Goal: Task Accomplishment & Management: Manage account settings

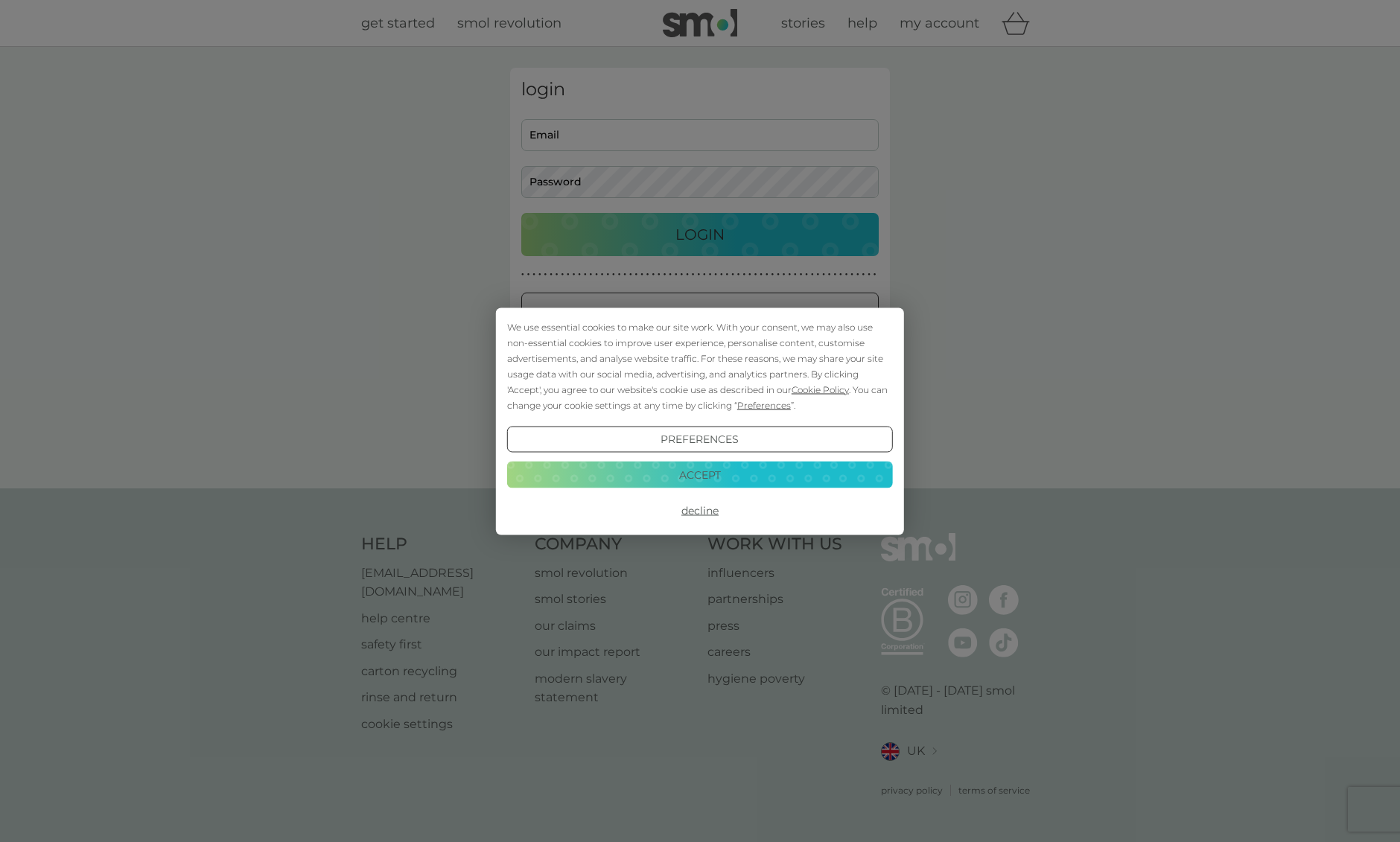
click at [703, 514] on button "Decline" at bounding box center [700, 511] width 386 height 26
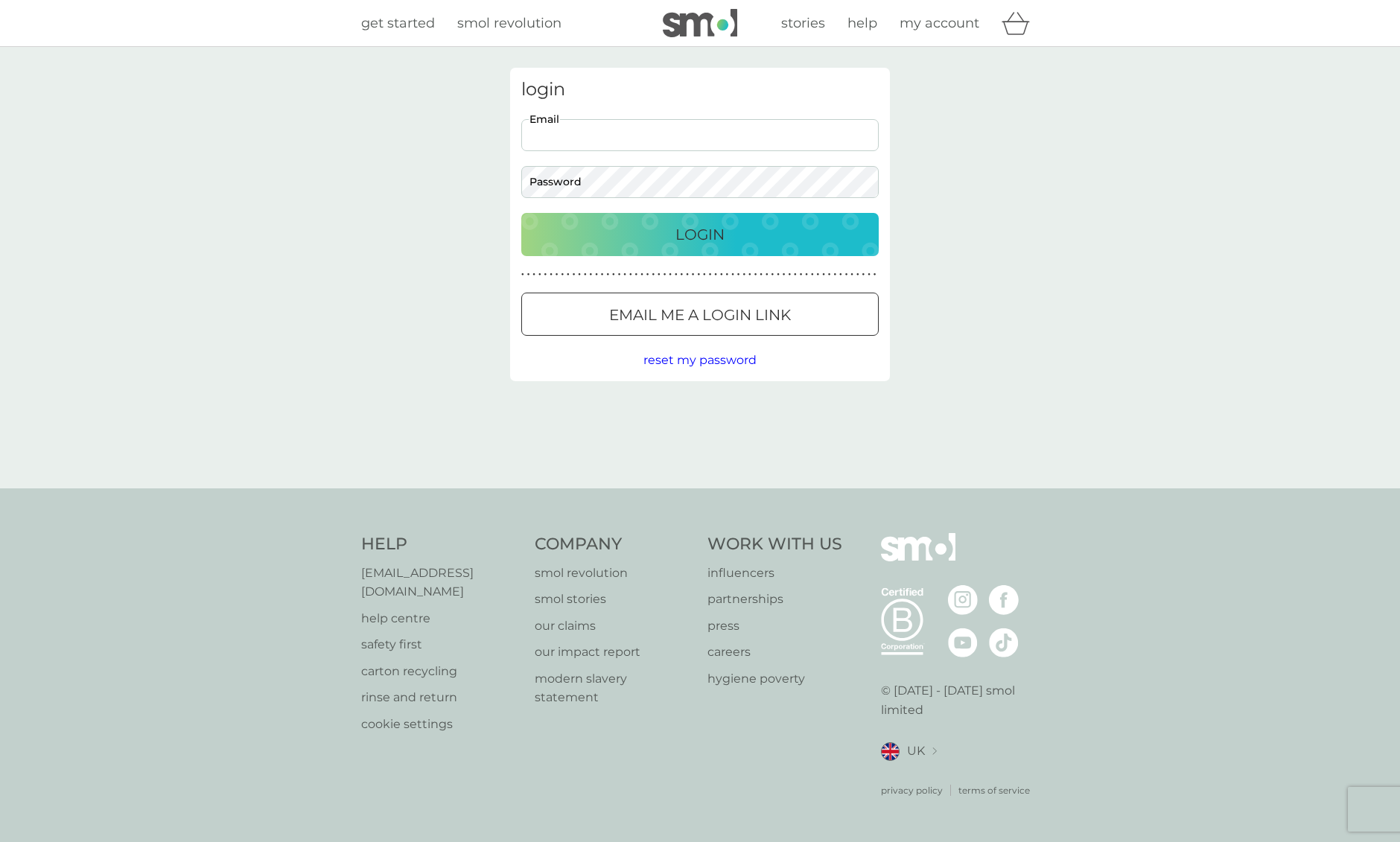
click at [628, 147] on input "Email" at bounding box center [700, 135] width 358 height 32
type input "[EMAIL_ADDRESS][DOMAIN_NAME]"
click at [431, 125] on div "login [EMAIL_ADDRESS][DOMAIN_NAME] Email Password Login ● ● ● ● ● ● ● ● ● ● ● ●…" at bounding box center [700, 268] width 1400 height 441
click at [588, 164] on div "[EMAIL_ADDRESS][DOMAIN_NAME] Email Password" at bounding box center [700, 158] width 369 height 79
click at [650, 228] on div "Login" at bounding box center [700, 235] width 328 height 24
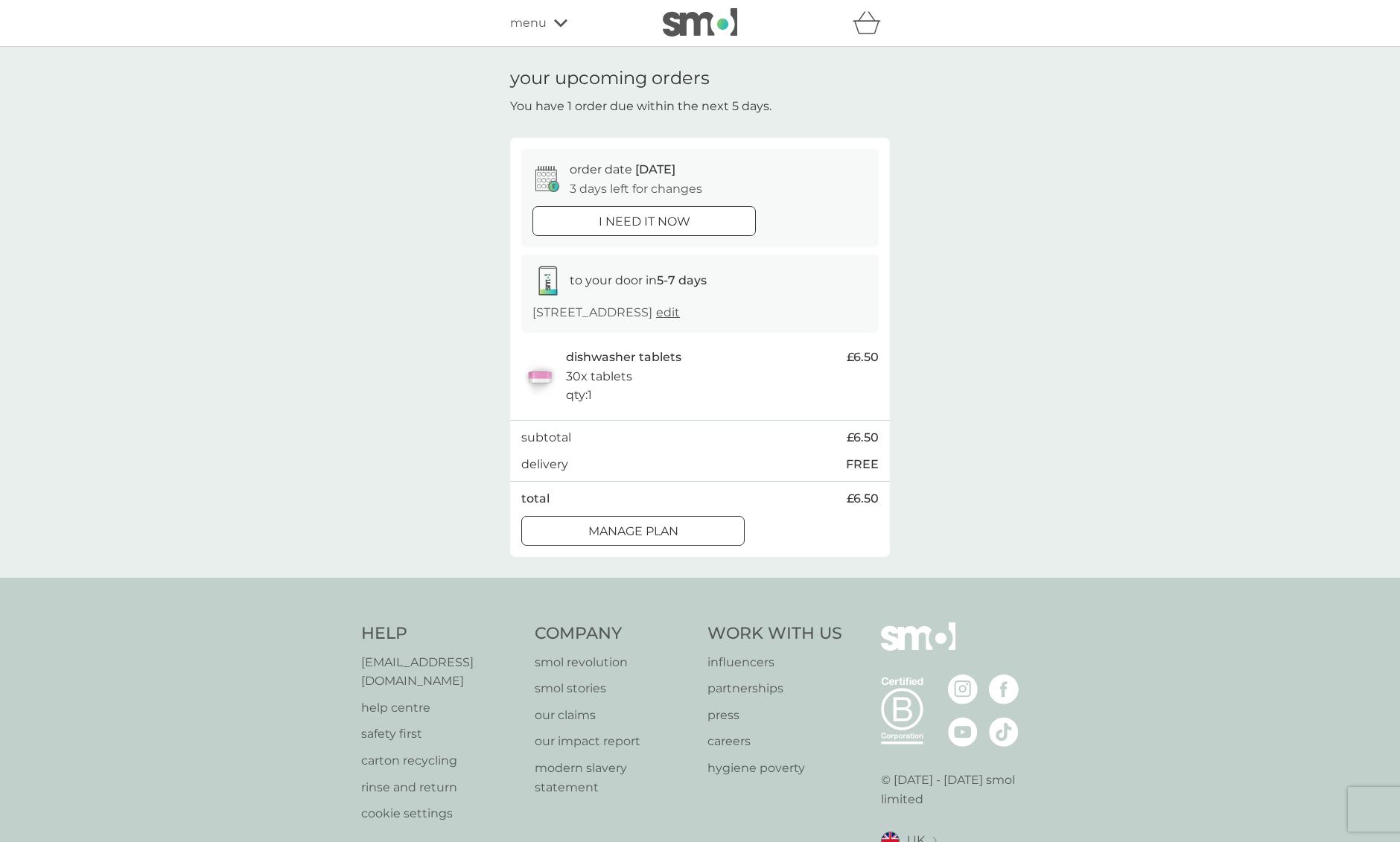
click at [639, 539] on div at bounding box center [633, 531] width 54 height 15
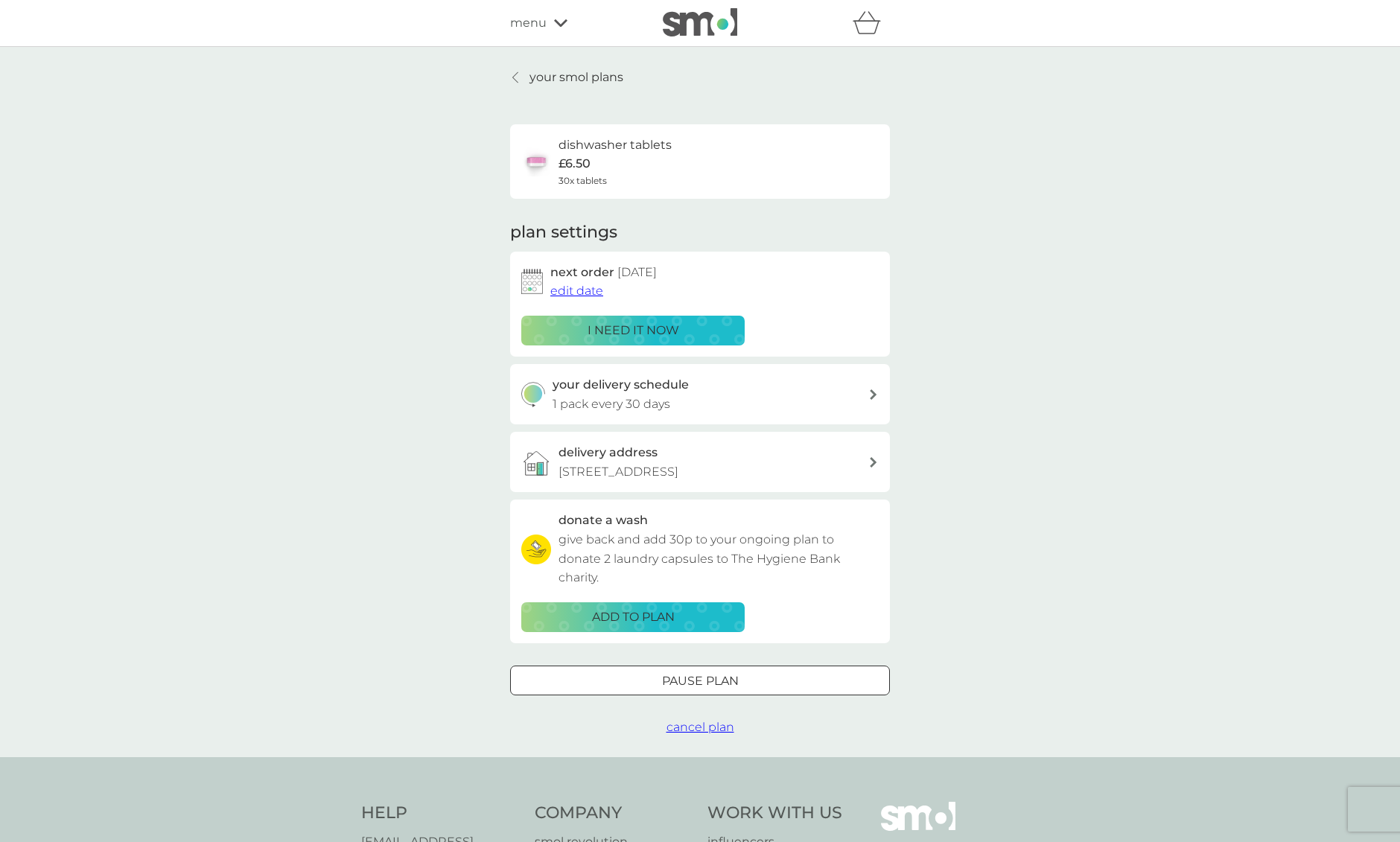
click at [578, 289] on span "edit date" at bounding box center [577, 291] width 53 height 15
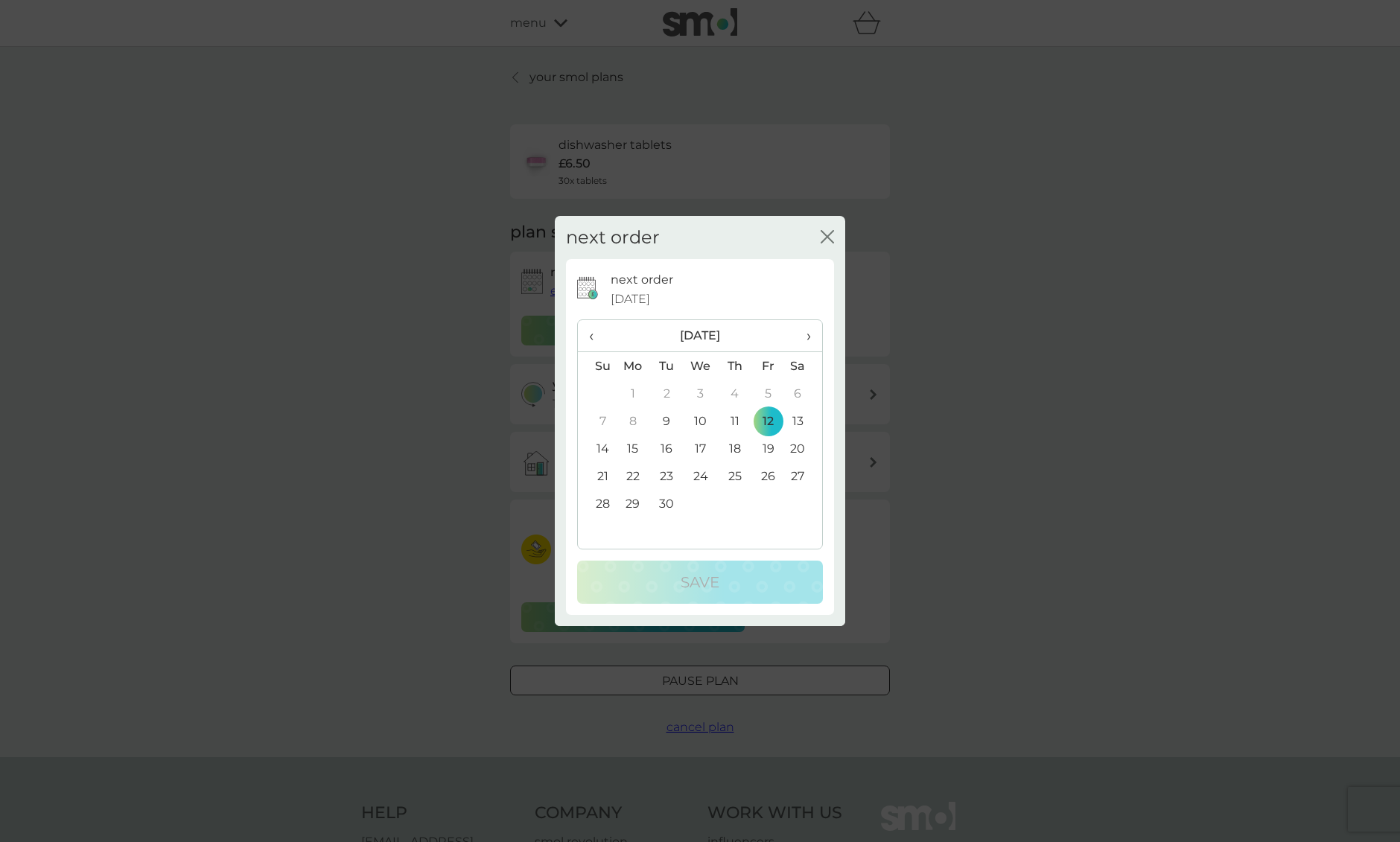
click at [808, 339] on span "›" at bounding box center [804, 336] width 15 height 31
click at [605, 451] on td "12" at bounding box center [597, 449] width 38 height 27
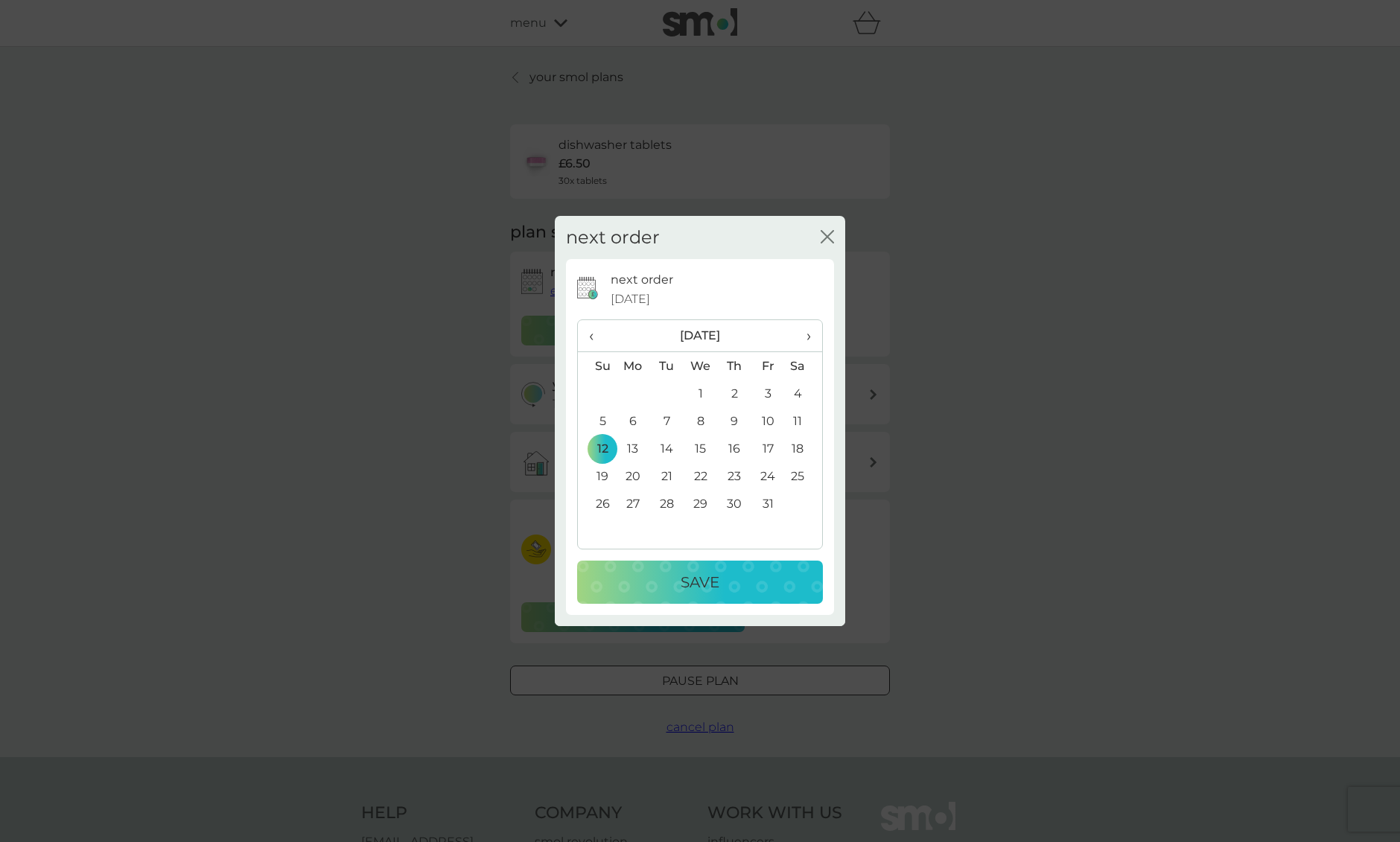
click at [695, 584] on p "Save" at bounding box center [700, 583] width 39 height 24
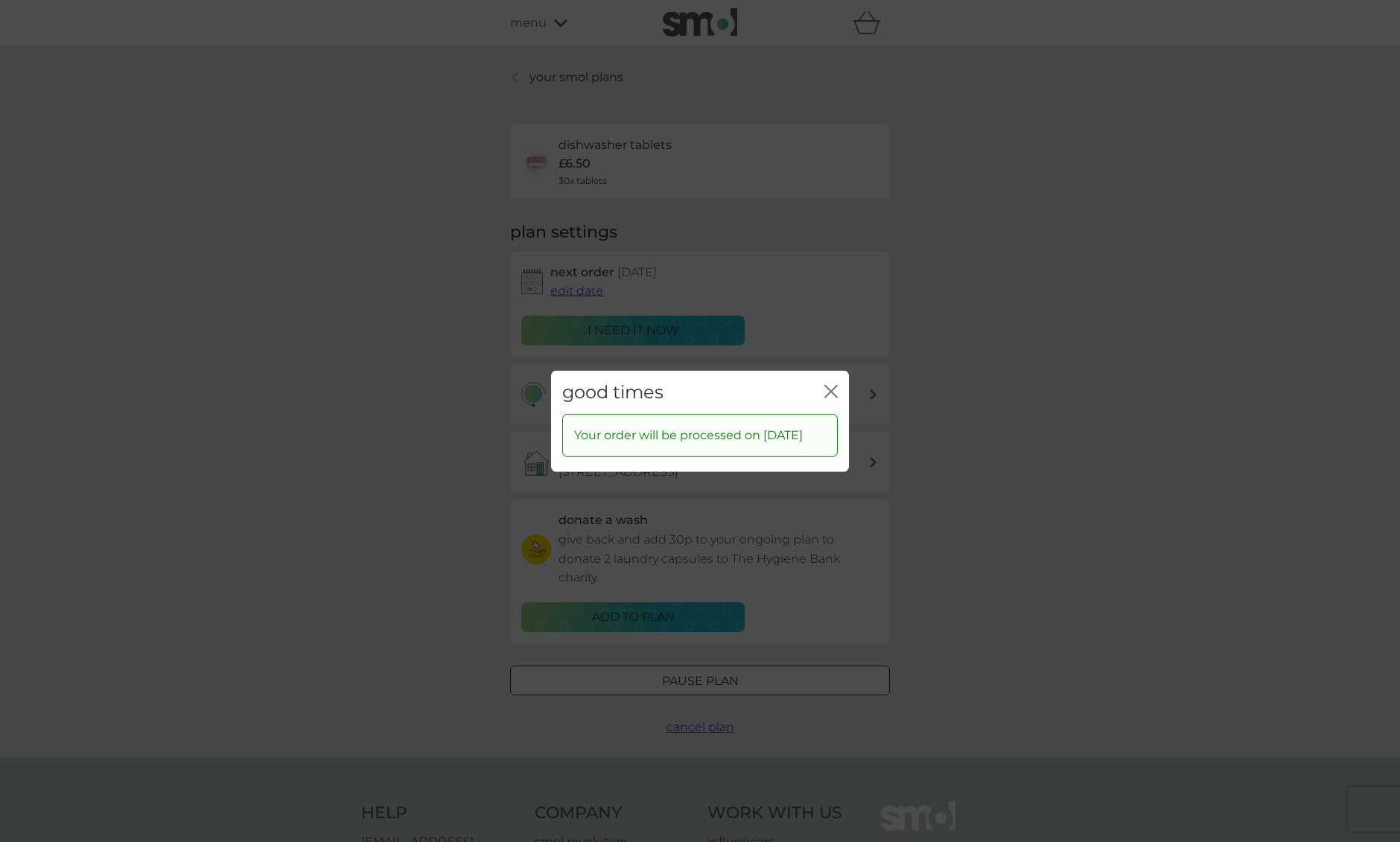
click at [830, 392] on div "close" at bounding box center [831, 392] width 14 height 22
click at [834, 381] on div "close" at bounding box center [831, 392] width 14 height 22
click at [752, 426] on p "Your order will be processed on 12 Oct 2025" at bounding box center [688, 435] width 228 height 19
click at [827, 384] on icon "close" at bounding box center [831, 391] width 14 height 14
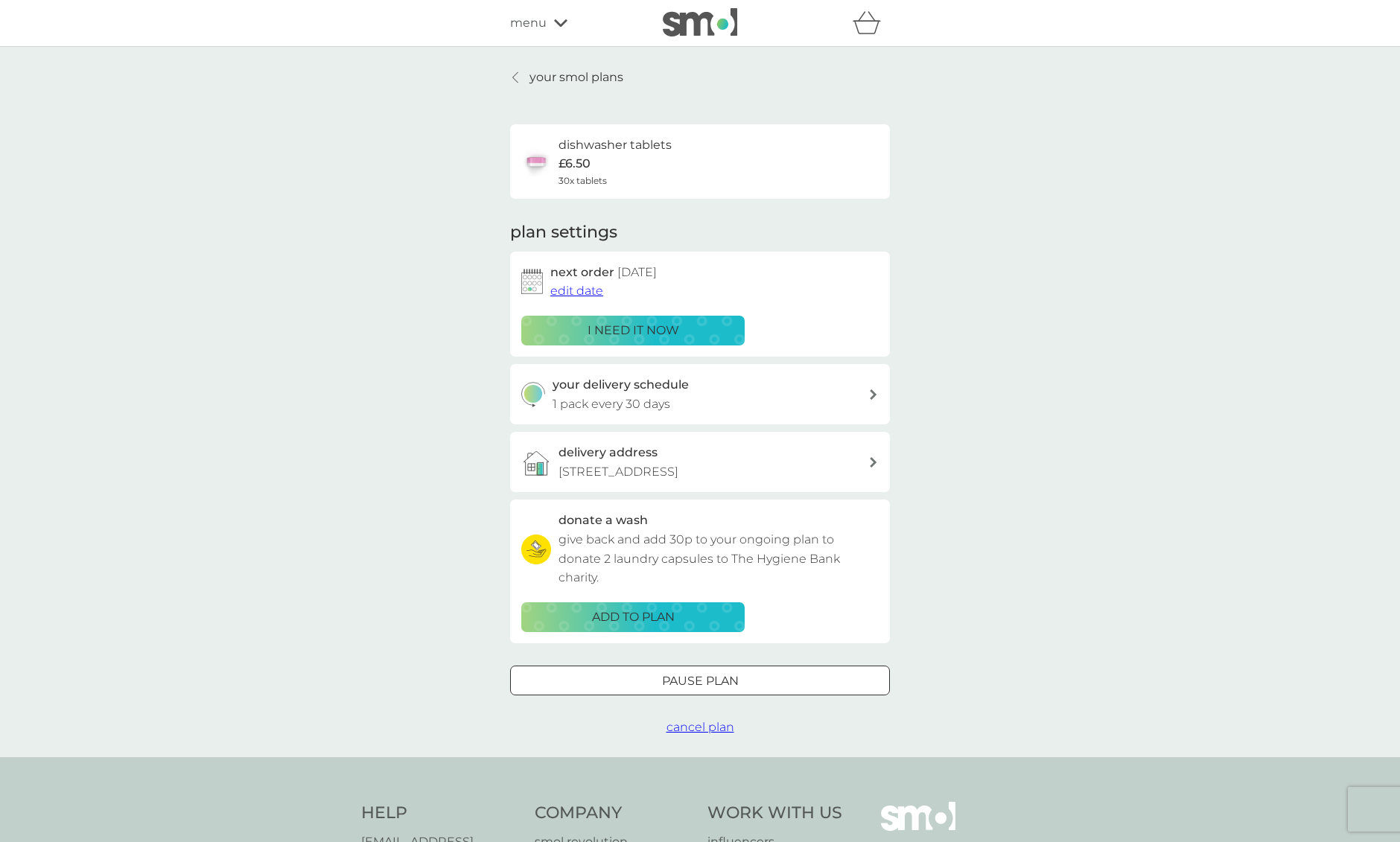
click at [561, 90] on div "your smol plans dishwasher tablets £6.50 30x tablets plan settings next order 1…" at bounding box center [700, 401] width 380 height 669
click at [553, 76] on p "your smol plans" at bounding box center [576, 76] width 94 height 19
